Goal: Information Seeking & Learning: Stay updated

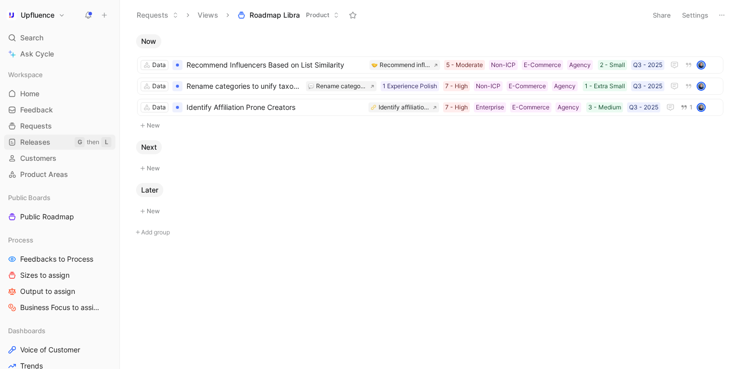
click at [56, 143] on link "Releases G then L" at bounding box center [59, 142] width 111 height 15
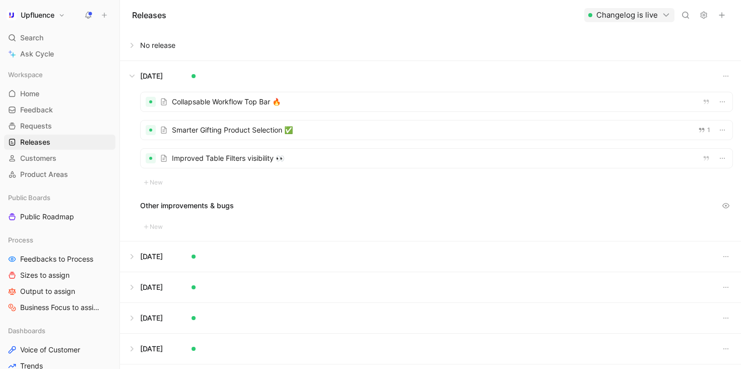
click at [134, 44] on button at bounding box center [430, 45] width 620 height 30
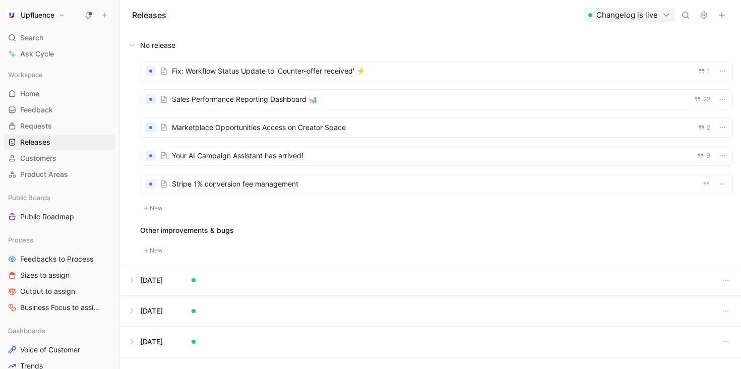
click at [312, 75] on div at bounding box center [437, 71] width 592 height 19
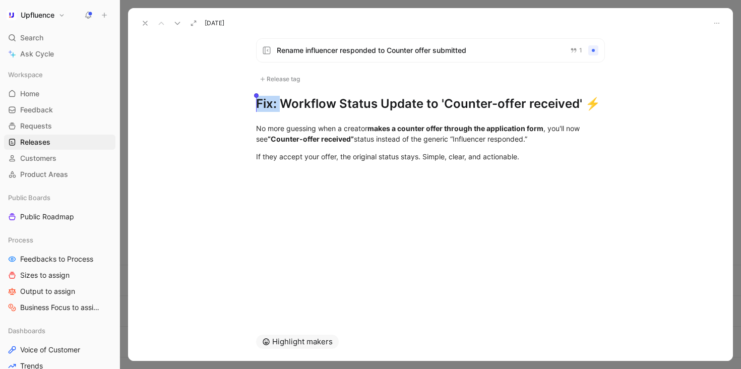
drag, startPoint x: 279, startPoint y: 104, endPoint x: 206, endPoint y: 107, distance: 73.7
click at [206, 107] on div "Rename influencer responded to Counter offer submitted 1 Release tag Fix: Workf…" at bounding box center [430, 176] width 605 height 292
click at [146, 23] on icon at bounding box center [145, 23] width 8 height 8
